Goal: Task Accomplishment & Management: Manage account settings

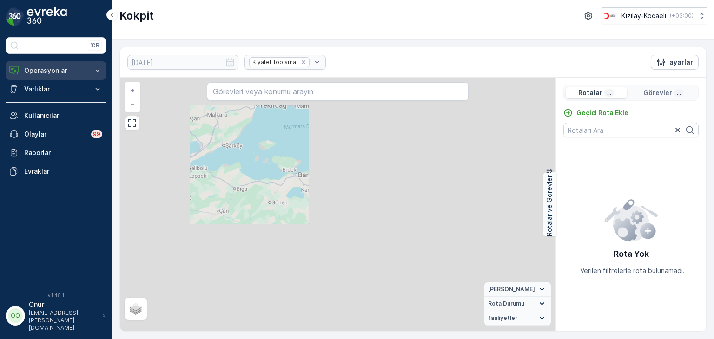
click at [36, 70] on p "Operasyonlar" at bounding box center [55, 70] width 63 height 9
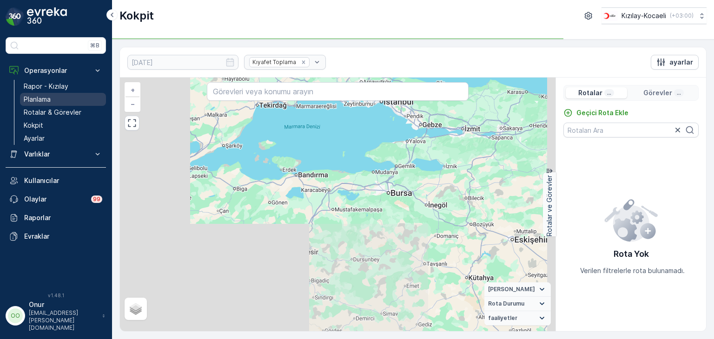
click at [37, 97] on p "Planlama" at bounding box center [37, 99] width 27 height 9
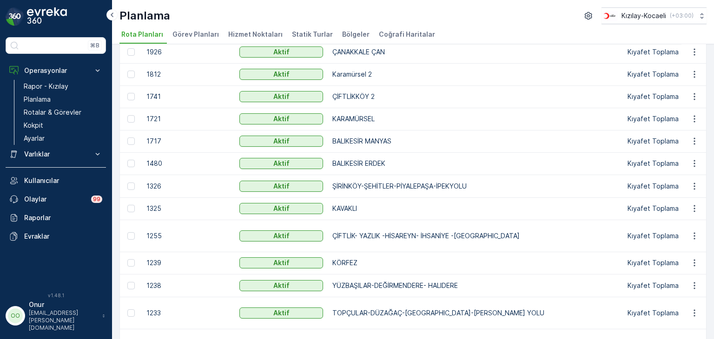
scroll to position [186, 0]
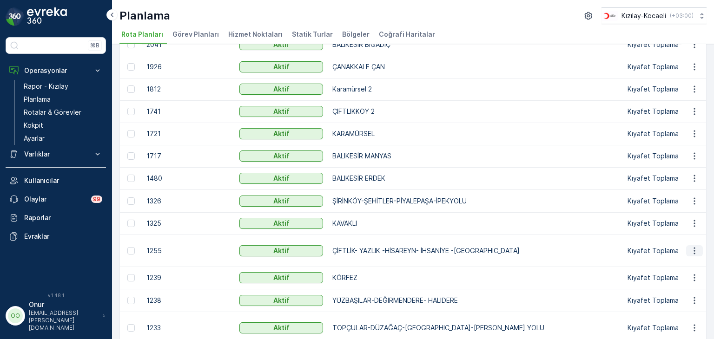
click at [695, 248] on icon "button" at bounding box center [694, 250] width 9 height 9
click at [668, 262] on span "Rota Planını Düzenle" at bounding box center [678, 263] width 64 height 9
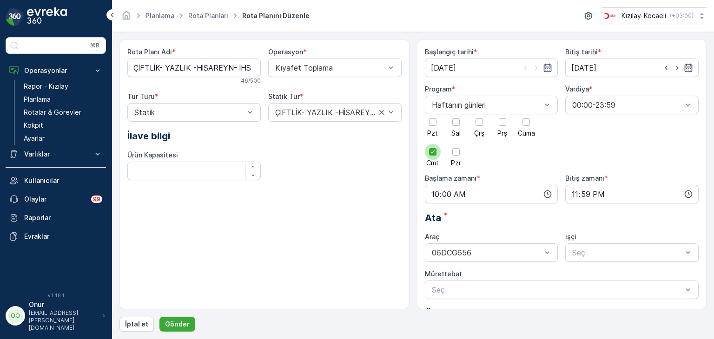
click at [430, 152] on icon at bounding box center [433, 152] width 7 height 7
click at [433, 144] on input "Cmt" at bounding box center [433, 144] width 0 height 0
click at [432, 127] on div at bounding box center [433, 122] width 16 height 16
click at [433, 114] on input "Pzt" at bounding box center [433, 114] width 0 height 0
click at [548, 194] on icon "button" at bounding box center [547, 194] width 9 height 9
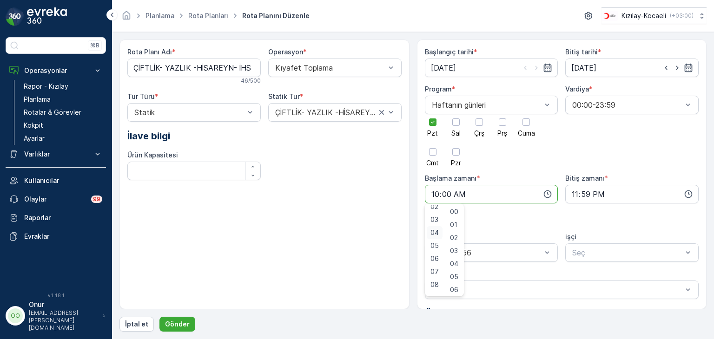
scroll to position [46, 0]
click at [436, 269] on span "08" at bounding box center [434, 269] width 8 height 9
type input "08:00"
click at [458, 214] on span "00" at bounding box center [454, 211] width 8 height 9
click at [171, 325] on p "Gönder" at bounding box center [177, 324] width 25 height 9
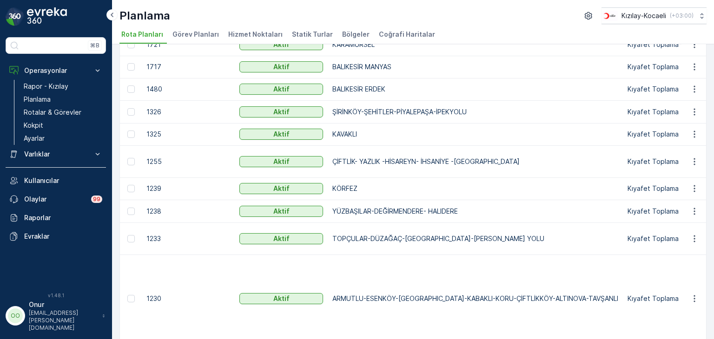
scroll to position [260, 0]
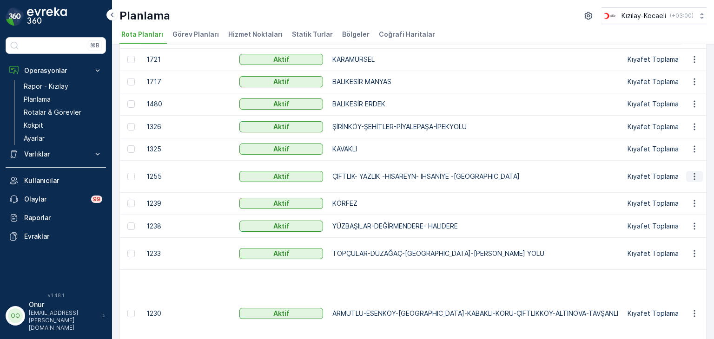
click at [690, 177] on icon "button" at bounding box center [694, 176] width 9 height 9
click at [675, 189] on span "Rota Planını Düzenle" at bounding box center [678, 189] width 64 height 9
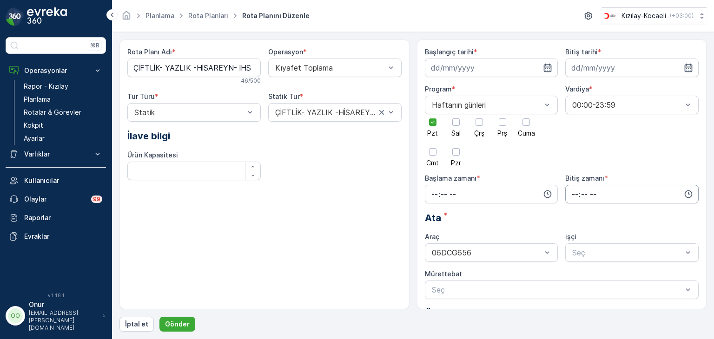
type input "[DATE]"
type input "08:00"
type input "23:59"
